Goal: Task Accomplishment & Management: Use online tool/utility

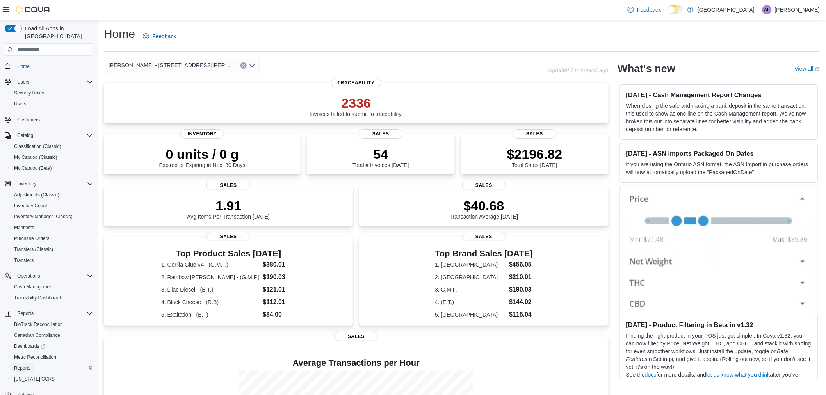
click at [23, 365] on span "Reports" at bounding box center [22, 368] width 16 height 6
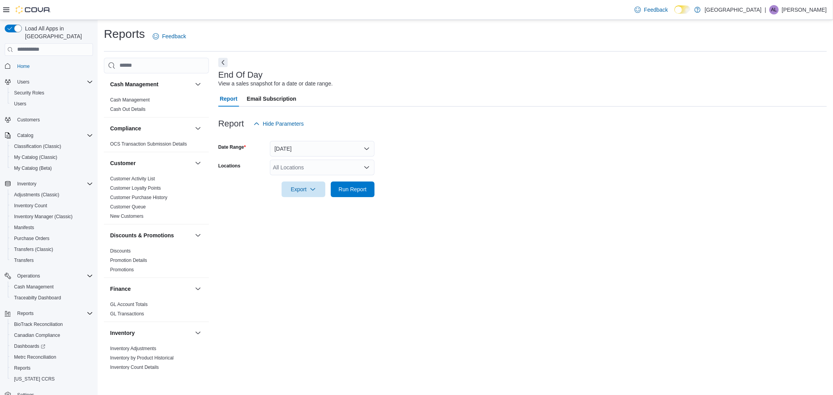
click at [366, 167] on icon "Open list of options" at bounding box center [367, 167] width 6 height 6
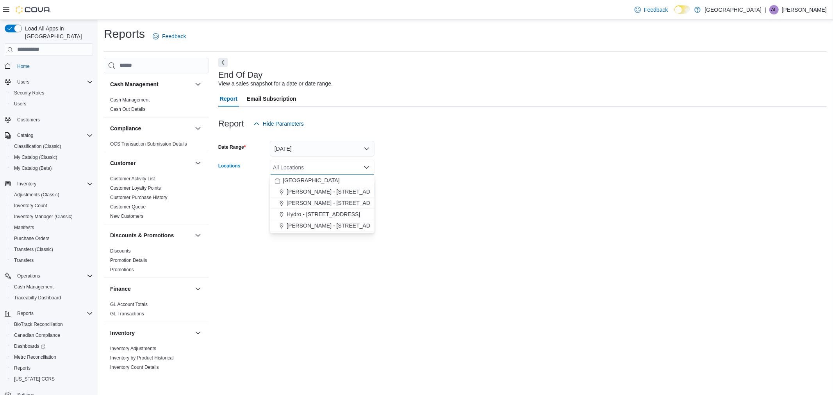
drag, startPoint x: 307, startPoint y: 190, endPoint x: 537, endPoint y: 167, distance: 230.4
click at [308, 190] on span "[PERSON_NAME] - [STREET_ADDRESS][PERSON_NAME]" at bounding box center [361, 192] width 149 height 8
drag, startPoint x: 494, startPoint y: 175, endPoint x: 435, endPoint y: 196, distance: 63.1
click at [491, 175] on form "Date Range [DATE] Locations [PERSON_NAME] - [STREET_ADDRESS][PERSON_NAME] Selec…" at bounding box center [522, 165] width 608 height 66
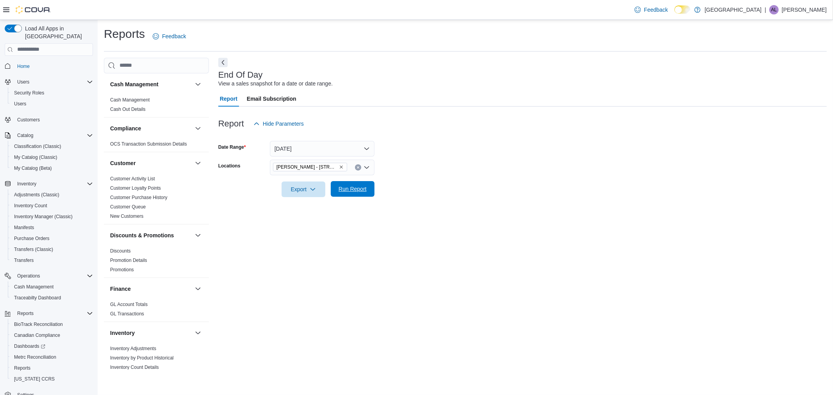
click at [342, 192] on span "Run Report" at bounding box center [353, 189] width 28 height 8
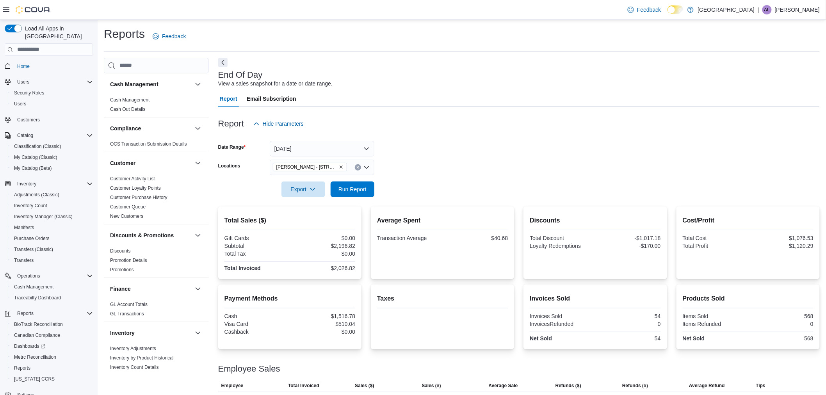
click at [4, 9] on icon at bounding box center [6, 9] width 6 height 5
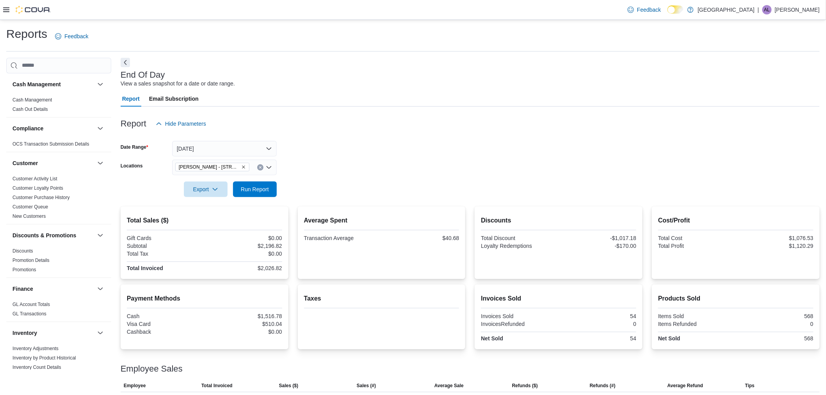
click at [585, 67] on div at bounding box center [470, 68] width 699 height 3
